Goal: Navigation & Orientation: Understand site structure

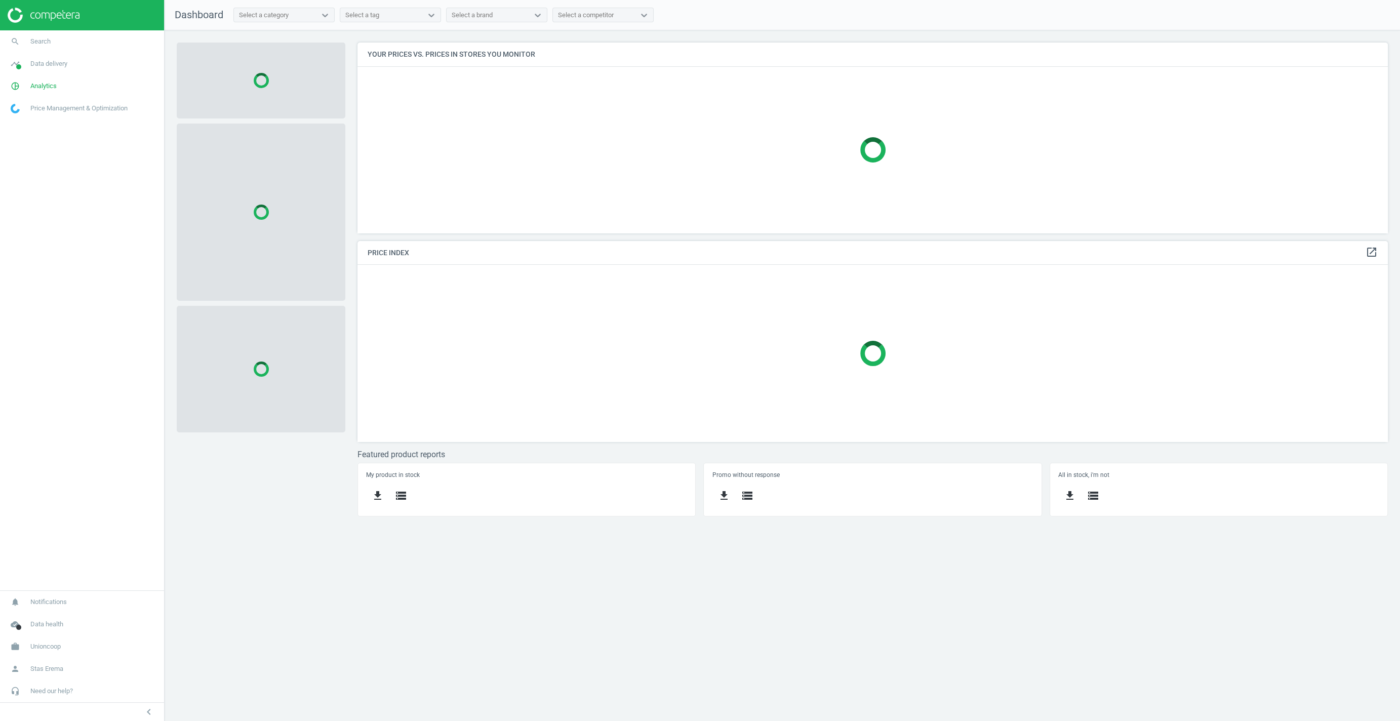
scroll to position [191, 1030]
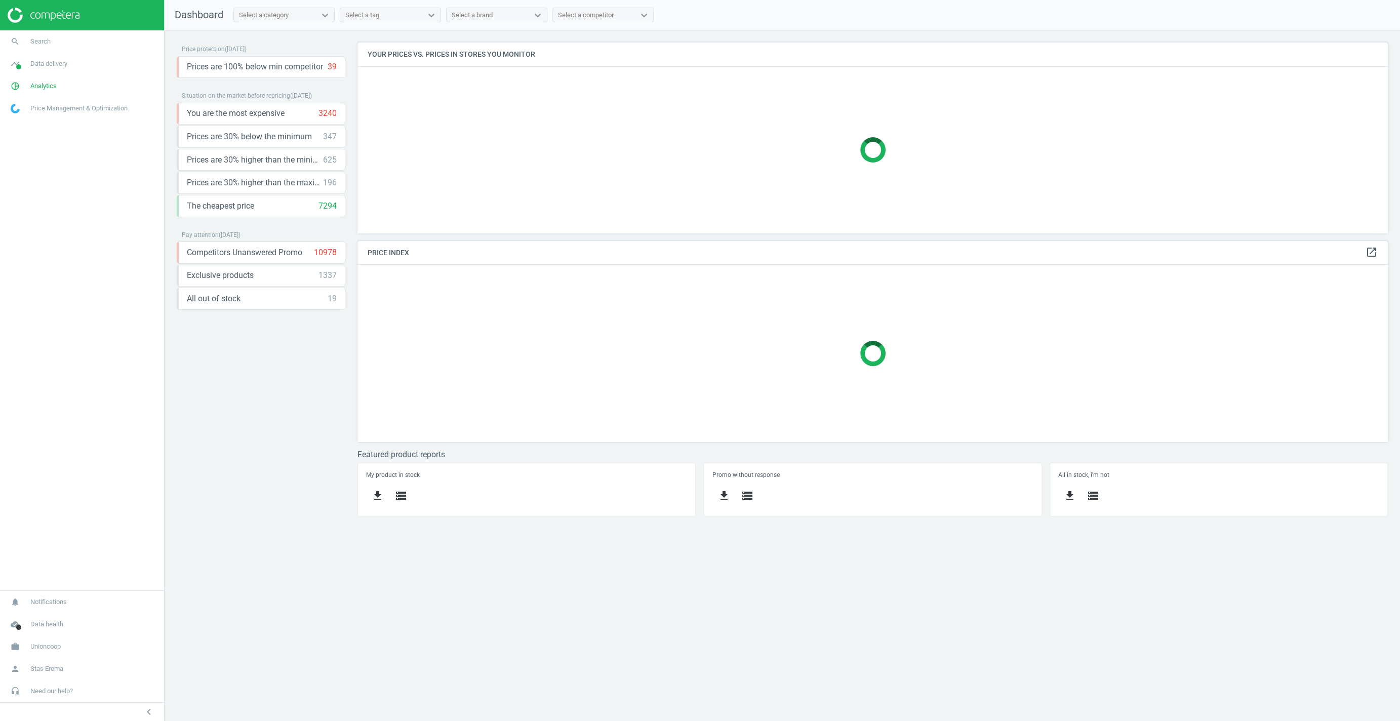
click at [513, 54] on h4 "Your prices vs. prices in stores you monitor" at bounding box center [872, 55] width 1030 height 24
click at [512, 55] on h4 "Your prices vs. prices in stores you monitor" at bounding box center [872, 55] width 1030 height 24
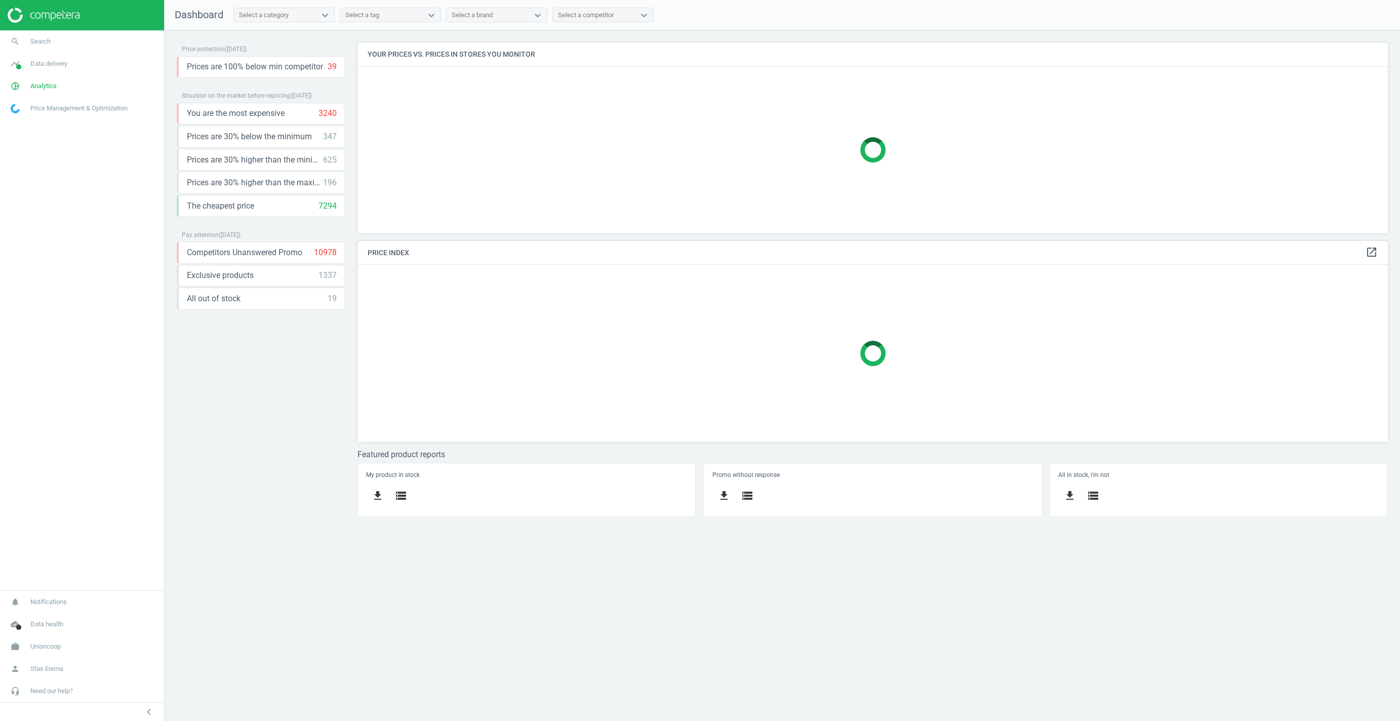
click at [512, 55] on h4 "Your prices vs. prices in stores you monitor" at bounding box center [872, 55] width 1030 height 24
click at [514, 54] on h4 "Your prices vs. prices in stores you monitor" at bounding box center [872, 55] width 1030 height 24
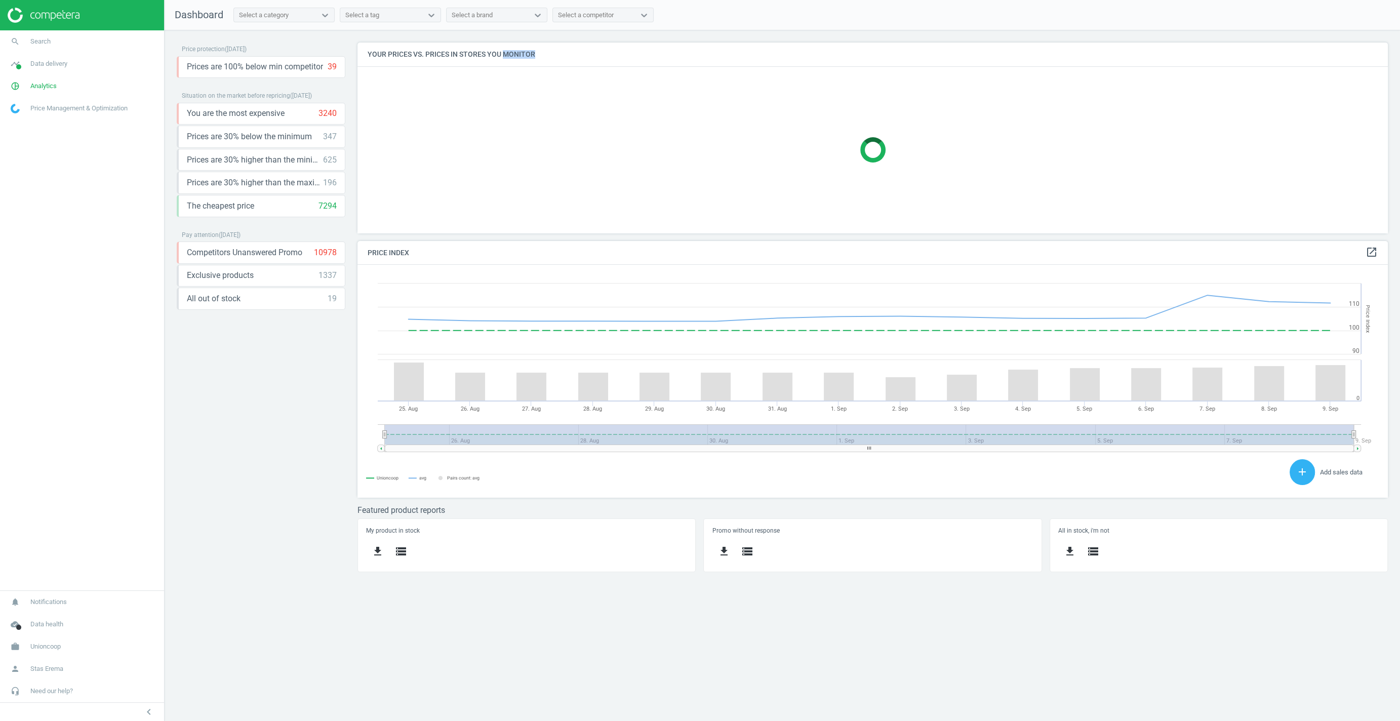
click at [514, 54] on h4 "Your prices vs. prices in stores you monitor" at bounding box center [872, 55] width 1030 height 24
click at [517, 55] on h4 "Your prices vs. prices in stores you monitor" at bounding box center [872, 55] width 1030 height 24
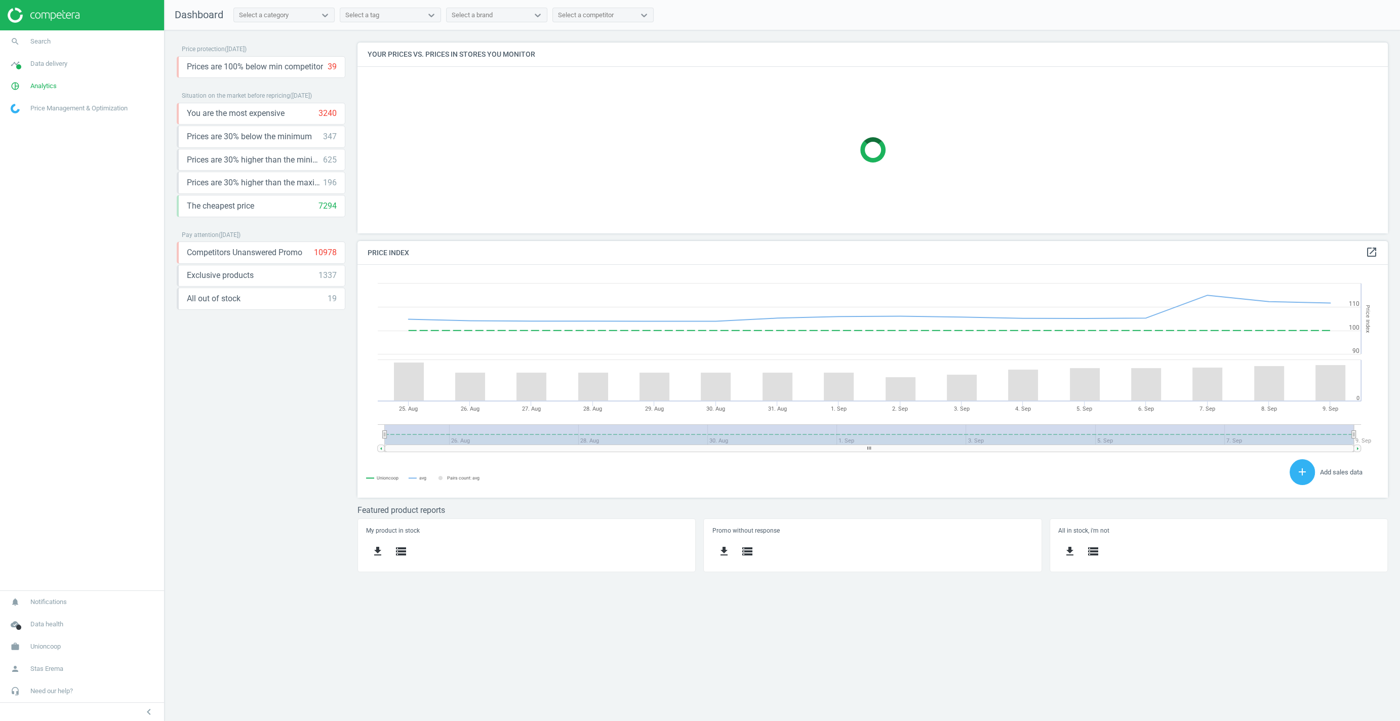
click at [513, 56] on h4 "Your prices vs. prices in stores you monitor" at bounding box center [872, 55] width 1030 height 24
click at [526, 52] on h4 "Your prices vs. prices in stores you monitor" at bounding box center [872, 55] width 1030 height 24
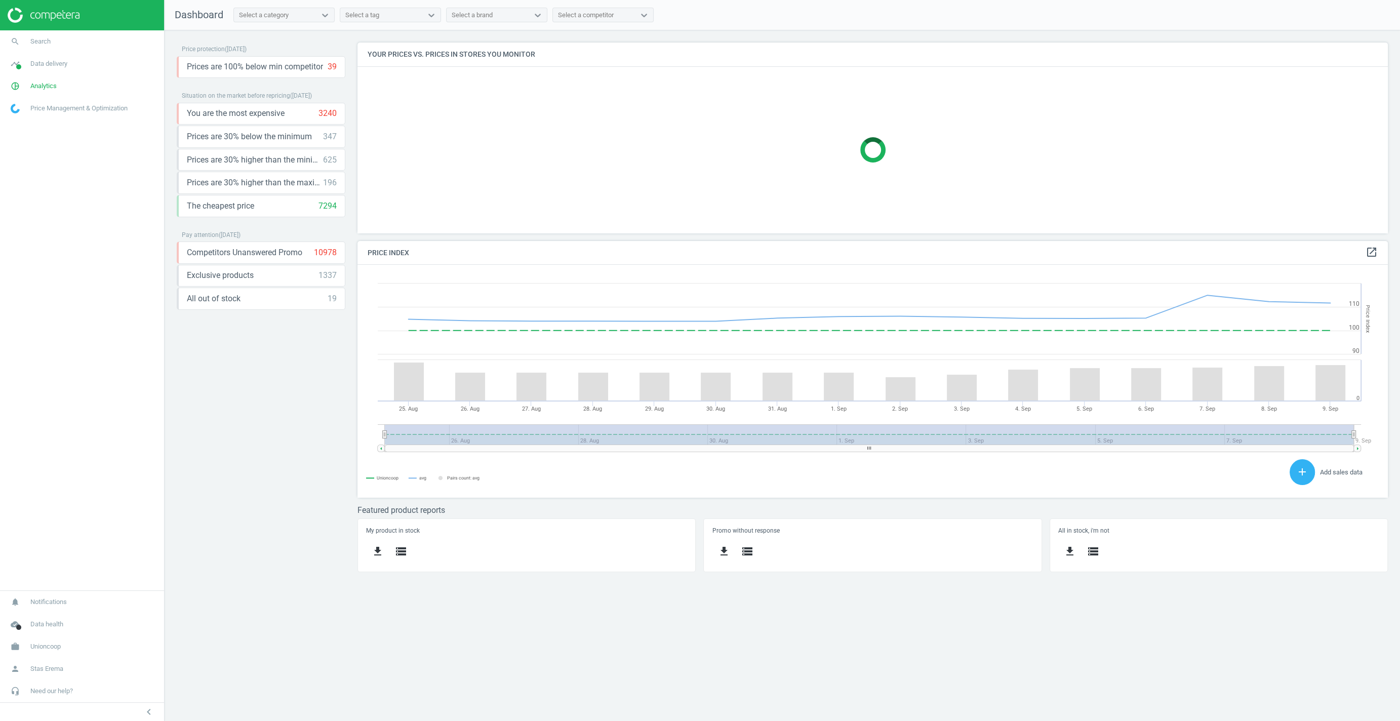
click at [526, 52] on h4 "Your prices vs. prices in stores you monitor" at bounding box center [872, 55] width 1030 height 24
click at [518, 57] on h4 "Your prices vs. prices in stores you monitor" at bounding box center [872, 55] width 1030 height 24
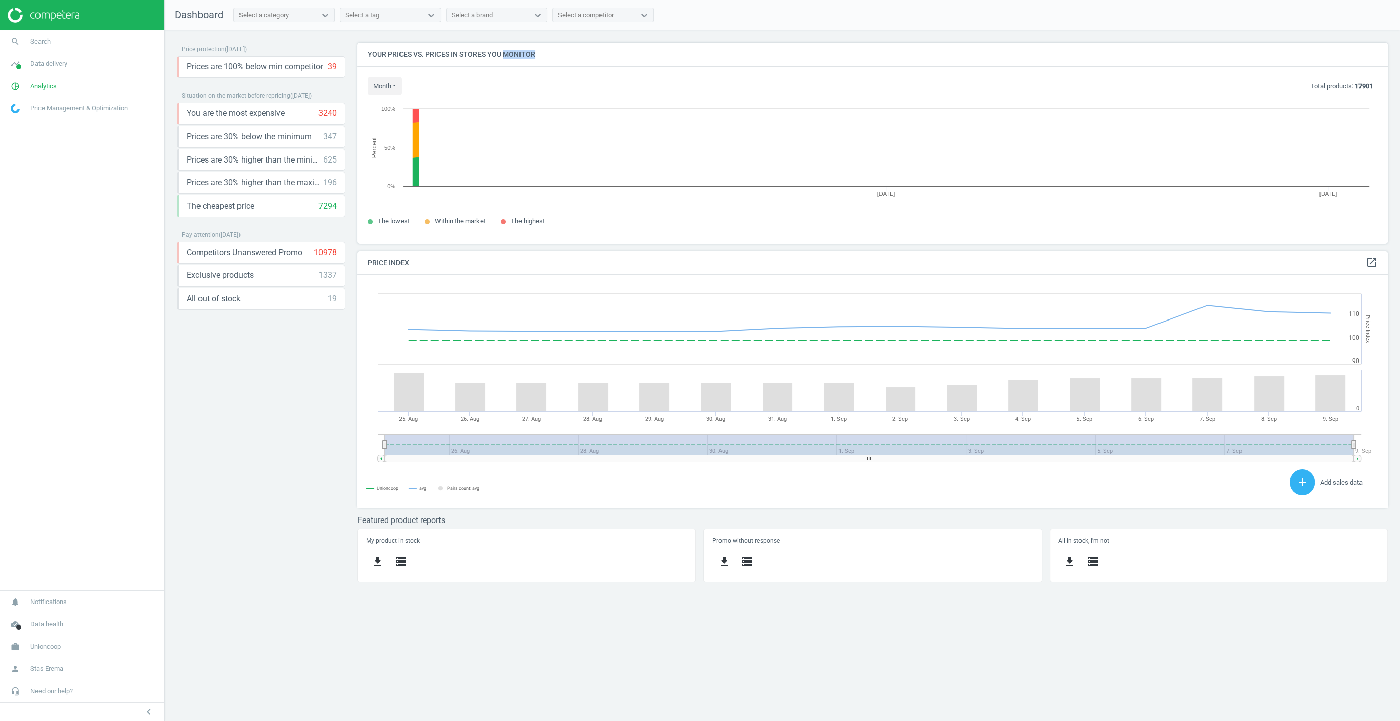
scroll to position [201, 1030]
click at [518, 57] on h4 "Your prices vs. prices in stores you monitor" at bounding box center [872, 55] width 1030 height 24
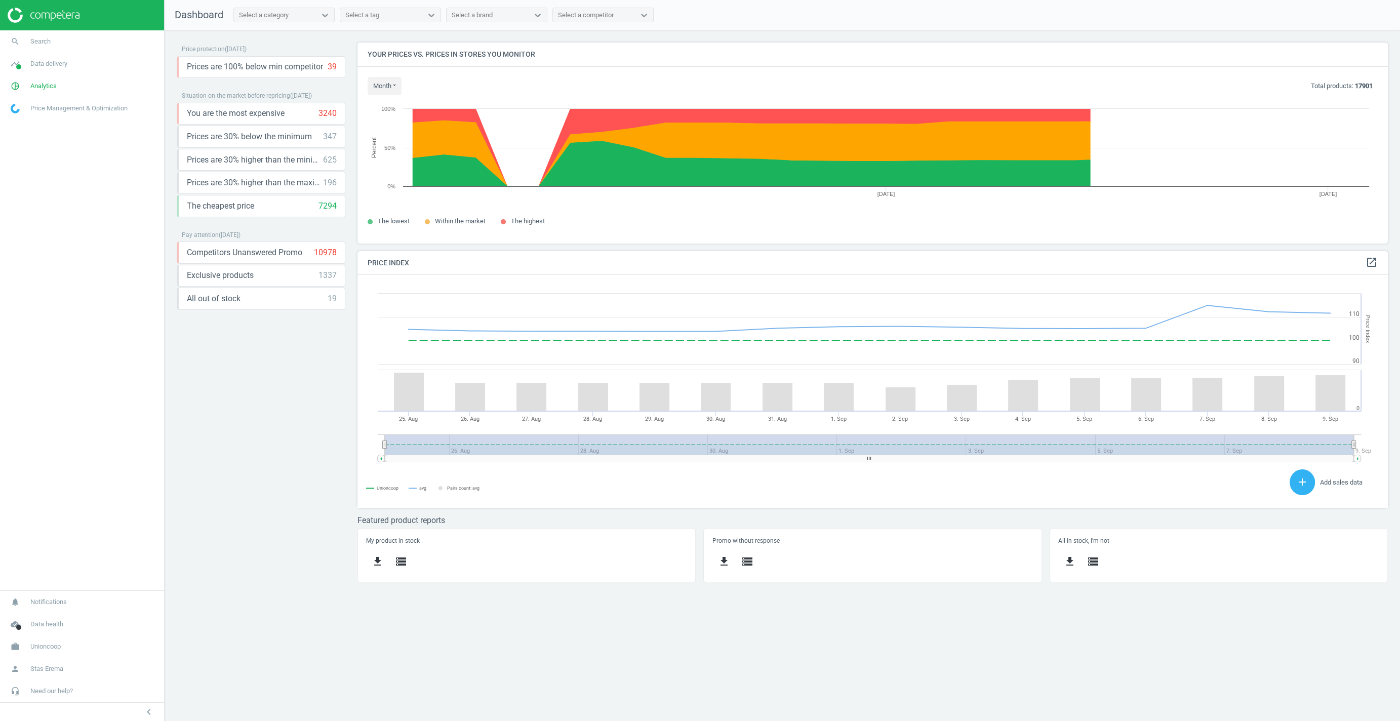
click at [525, 53] on h4 "Your prices vs. prices in stores you monitor" at bounding box center [872, 55] width 1030 height 24
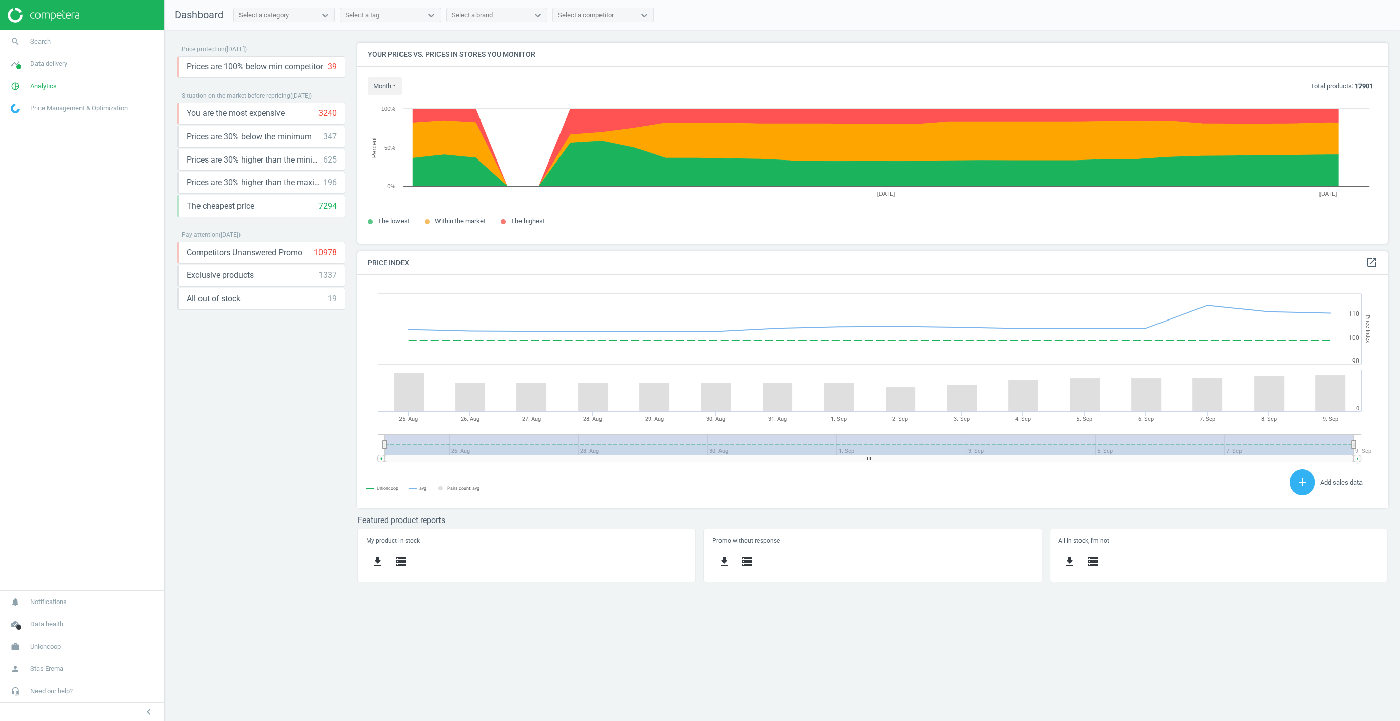
click at [525, 53] on h4 "Your prices vs. prices in stores you monitor" at bounding box center [872, 55] width 1030 height 24
click at [518, 57] on h4 "Your prices vs. prices in stores you monitor" at bounding box center [872, 55] width 1030 height 24
click at [514, 58] on h4 "Your prices vs. prices in stores you monitor" at bounding box center [872, 55] width 1030 height 24
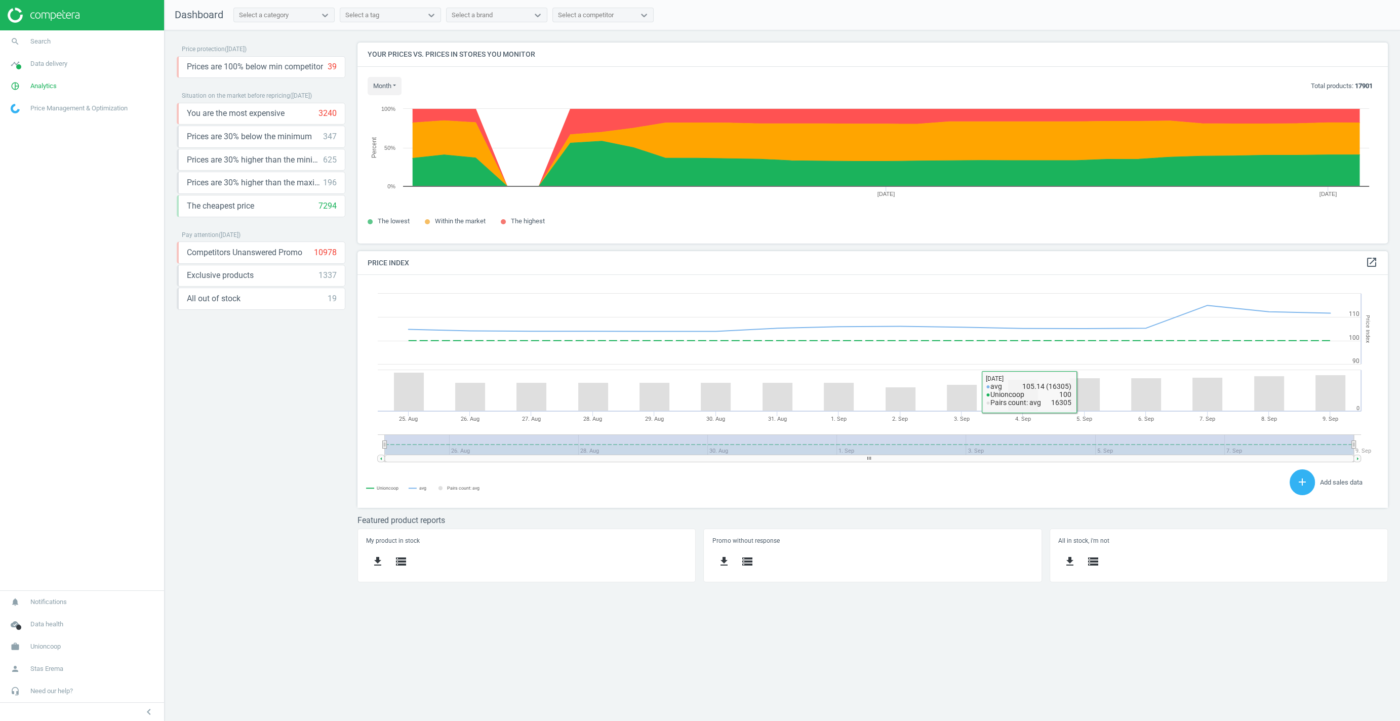
click at [229, 428] on div "Price protection ( [DATE] ) Prices are 100% below min competitor 39 keyboard_ar…" at bounding box center [261, 316] width 169 height 547
click at [46, 61] on span "Data delivery" at bounding box center [48, 63] width 37 height 9
click at [16, 115] on span "Matches" at bounding box center [22, 116] width 22 height 8
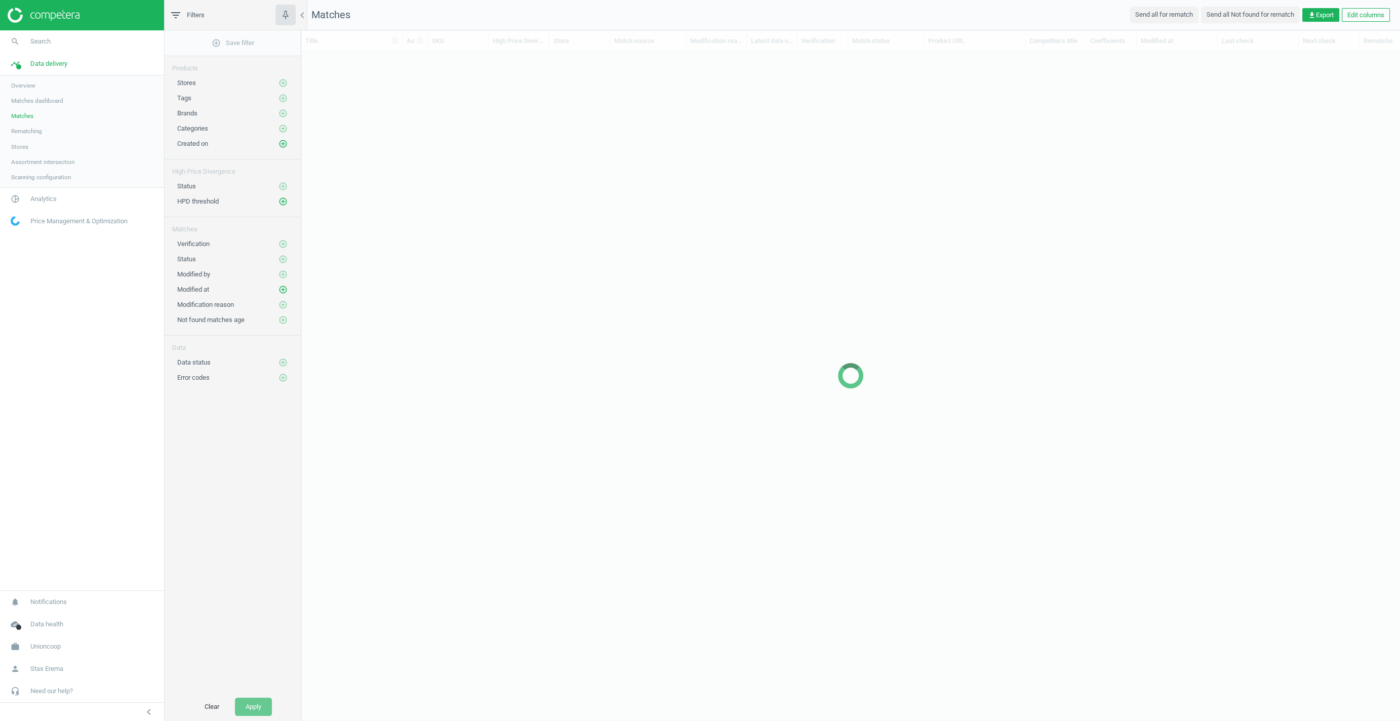
scroll to position [651, 1098]
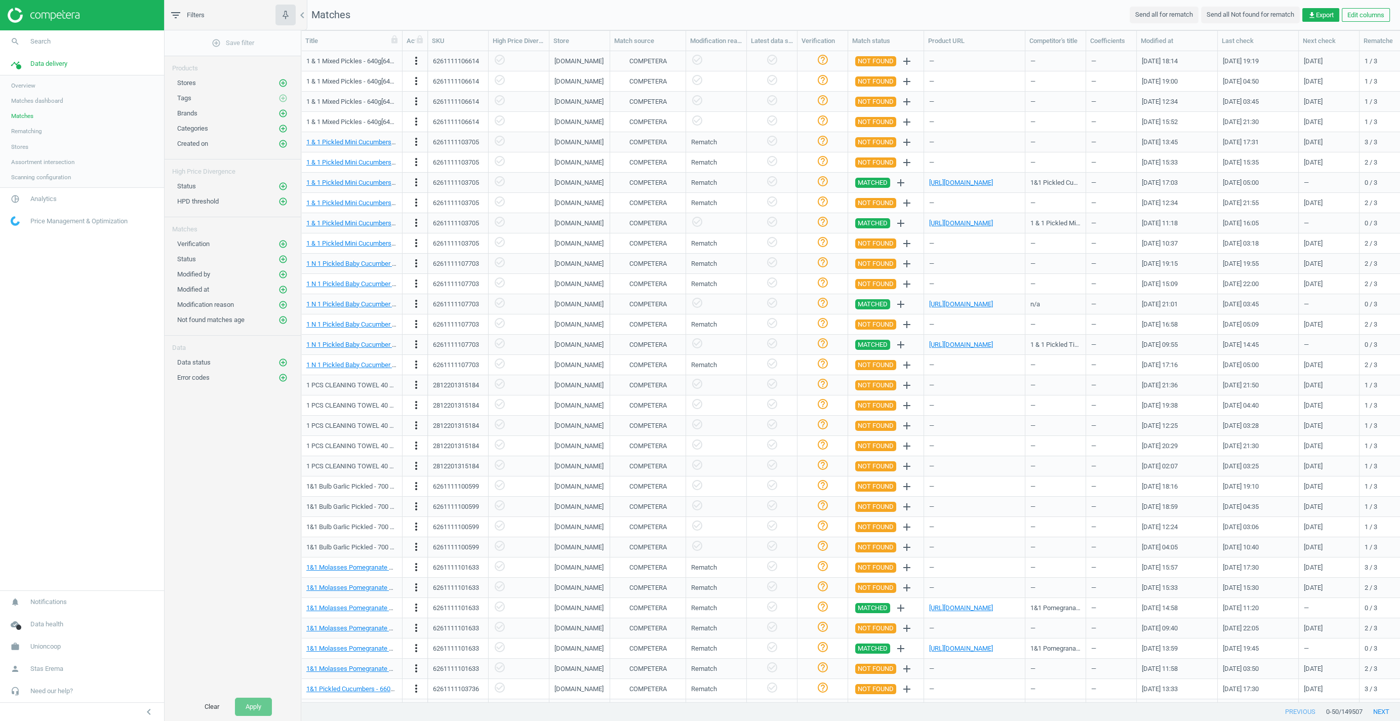
click at [20, 85] on span "Overview" at bounding box center [23, 86] width 24 height 8
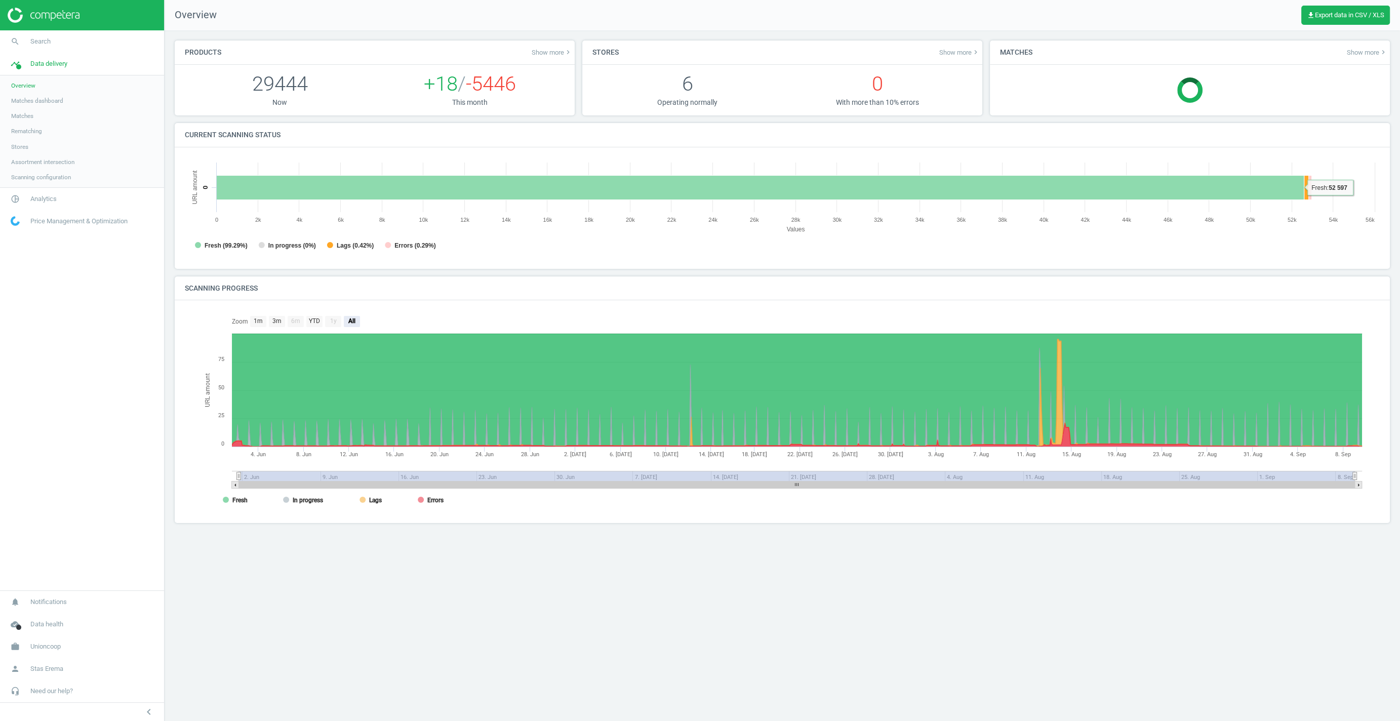
scroll to position [202, 1195]
click at [474, 270] on div "Current scanning status Created with Highcharts 6.2.0 URL amount Values Fresh (…" at bounding box center [782, 199] width 1223 height 153
click at [167, 264] on div "Products Show more keyboard_arrow_right 29444 Now +18 / -5446 This month Stores…" at bounding box center [782, 285] width 1235 height 510
click at [177, 273] on div "Current scanning status Created with Highcharts 6.2.0 URL amount Values Fresh (…" at bounding box center [782, 199] width 1223 height 153
click at [30, 166] on span "Assortment intersection" at bounding box center [42, 162] width 63 height 8
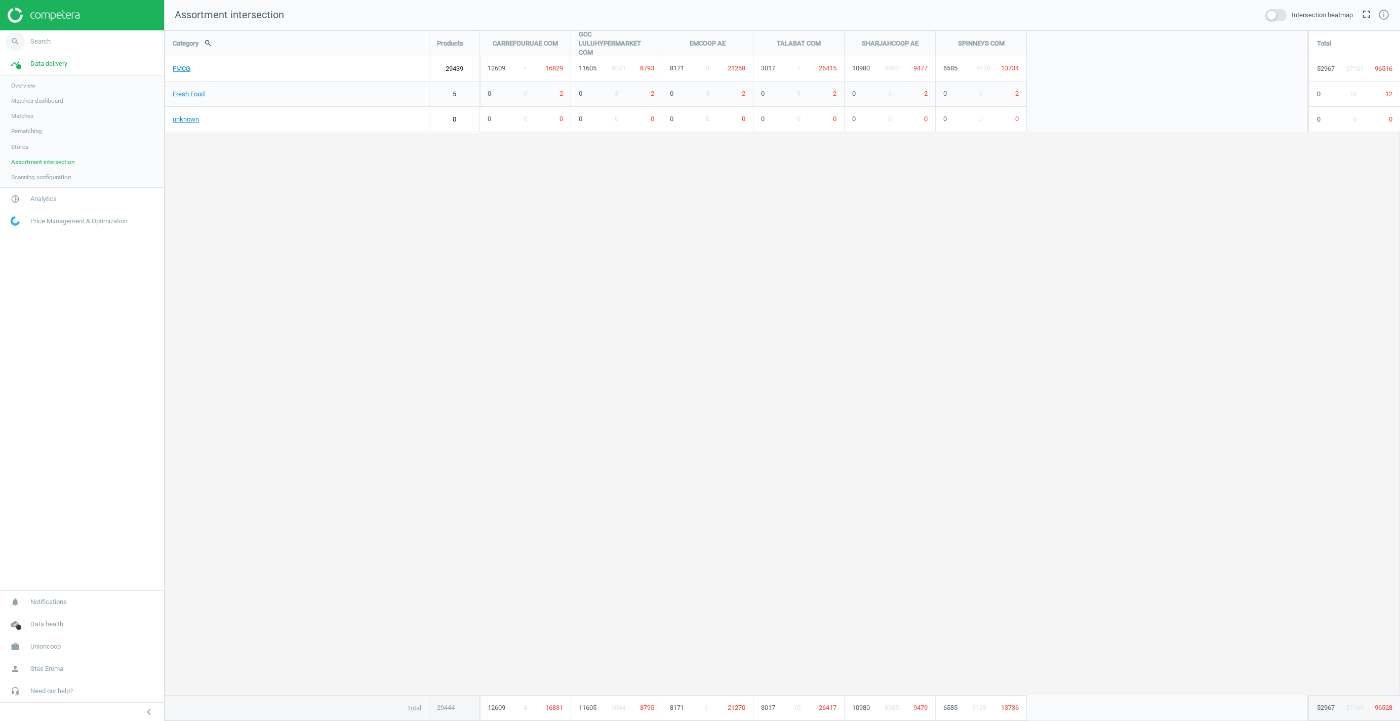
scroll to position [691, 1235]
click at [36, 197] on span "Analytics" at bounding box center [43, 198] width 26 height 9
click at [25, 107] on span "Overview" at bounding box center [23, 108] width 24 height 8
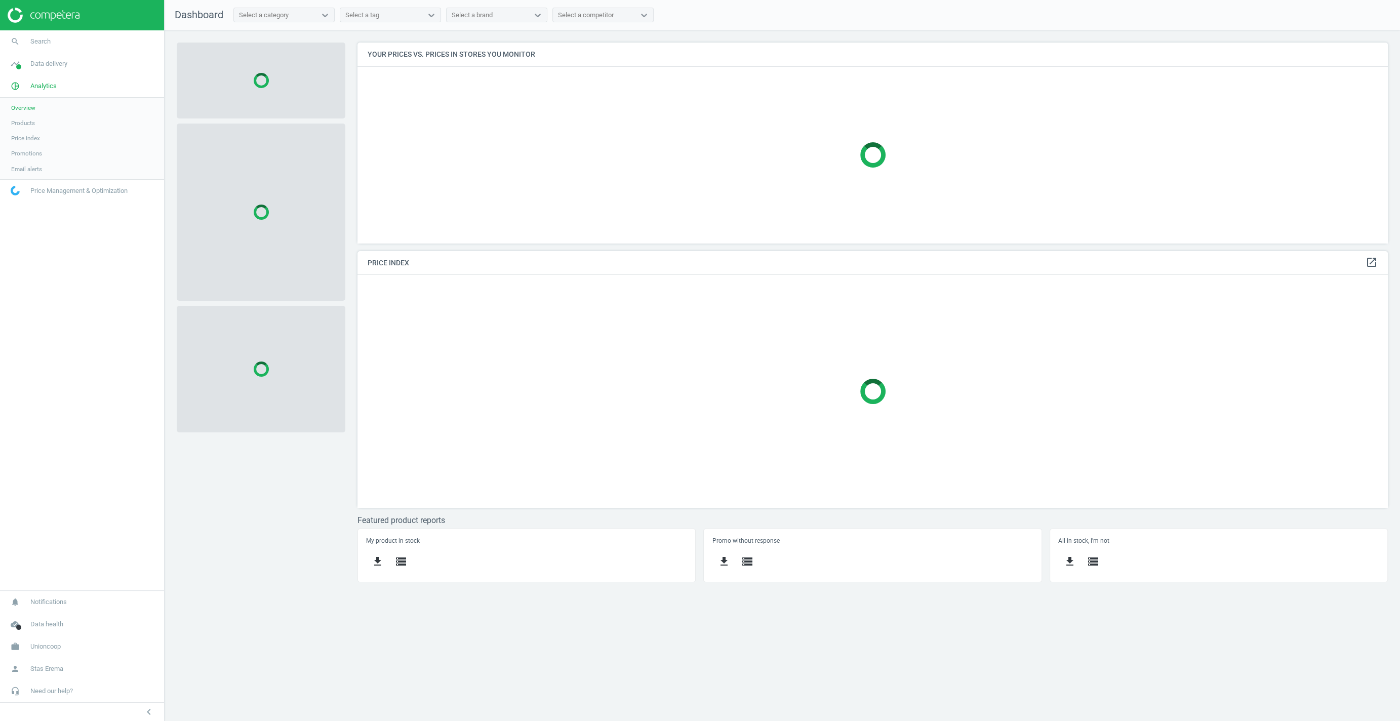
scroll to position [233, 1030]
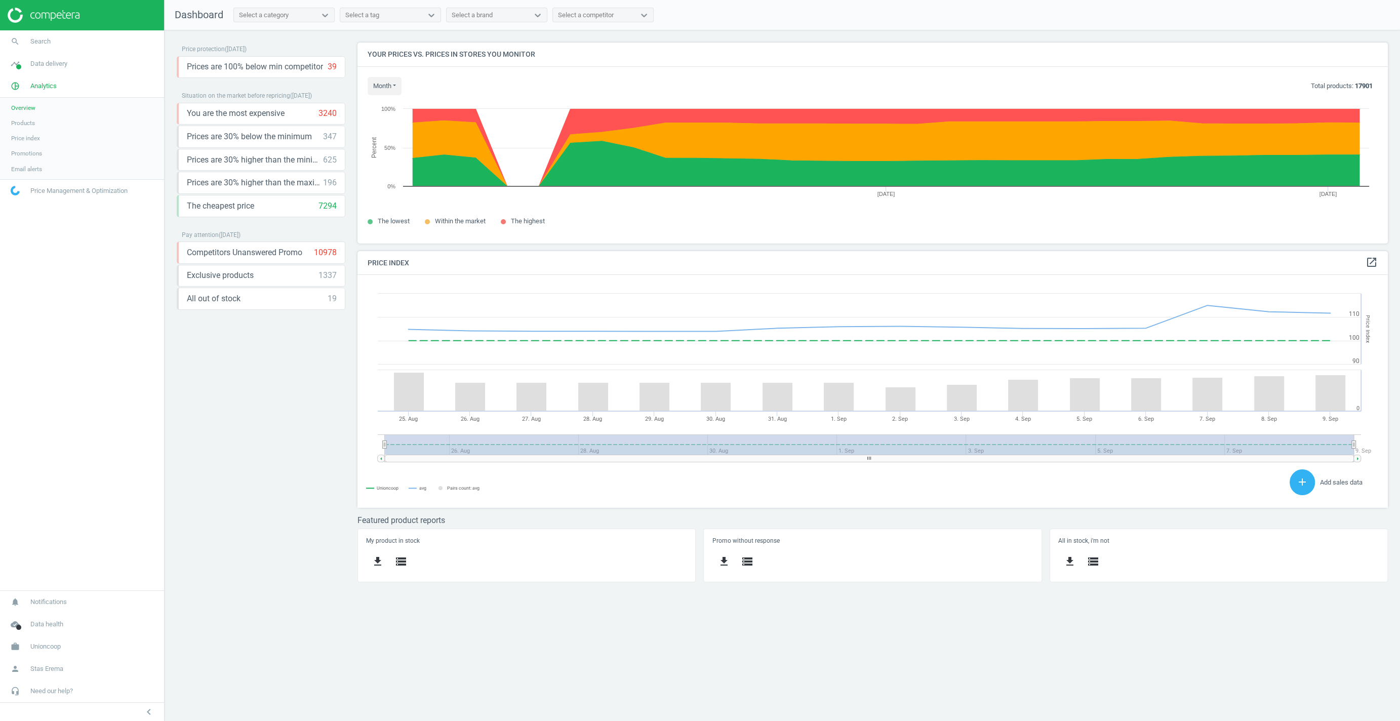
click at [23, 124] on span "Products" at bounding box center [23, 123] width 24 height 8
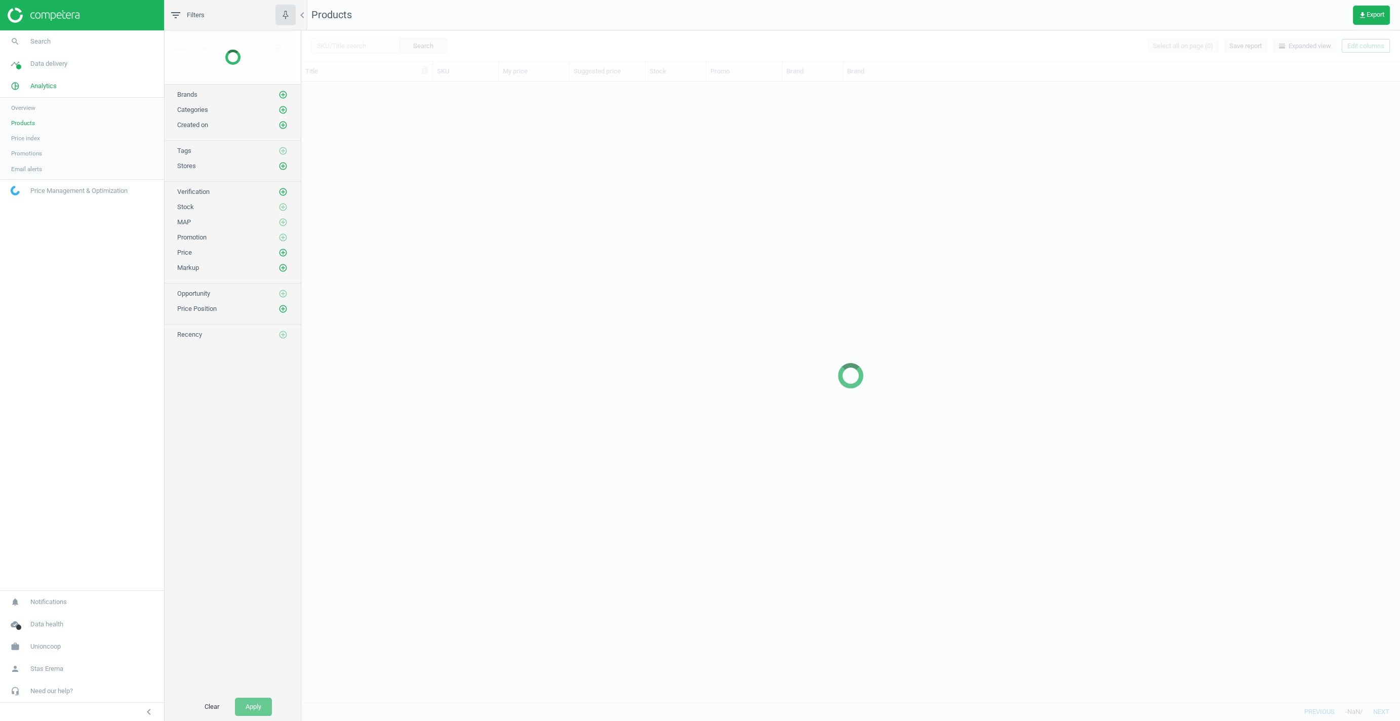
scroll to position [620, 1098]
